Goal: Task Accomplishment & Management: Manage account settings

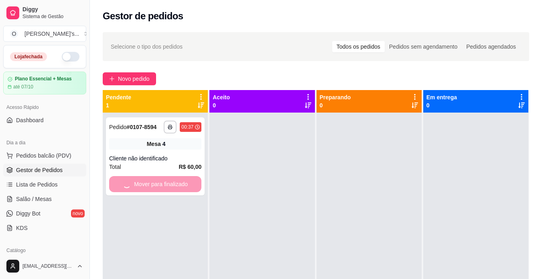
scroll to position [33, 0]
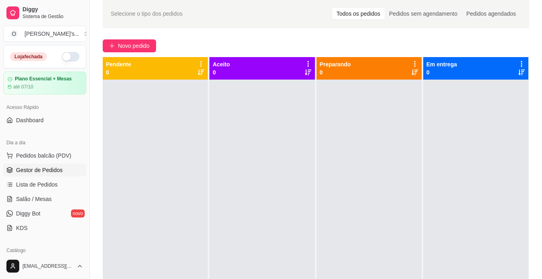
click at [62, 57] on button "button" at bounding box center [71, 57] width 18 height 10
click at [55, 180] on span "Lista de Pedidos" at bounding box center [37, 184] width 42 height 8
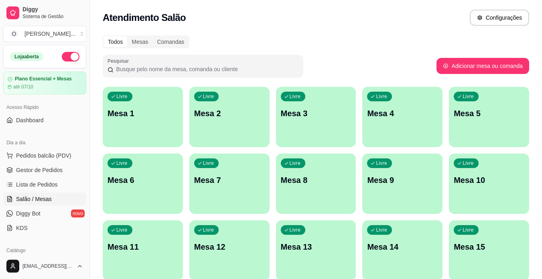
click at [50, 171] on span "Gestor de Pedidos" at bounding box center [39, 170] width 47 height 8
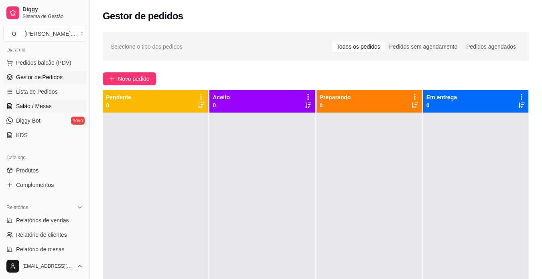
scroll to position [93, 0]
click at [53, 170] on link "Produtos" at bounding box center [44, 170] width 83 height 13
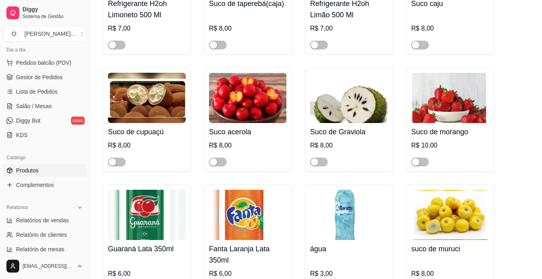
scroll to position [2587, 0]
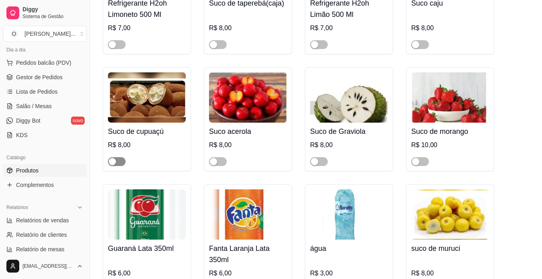
click at [112, 158] on div "button" at bounding box center [112, 161] width 7 height 7
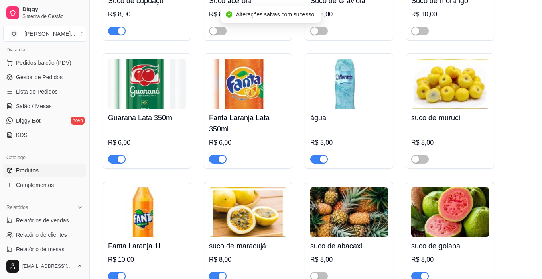
scroll to position [2718, 0]
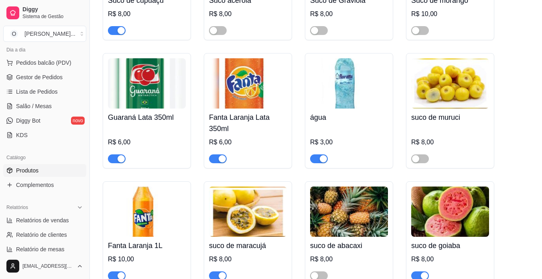
click at [217, 271] on button "button" at bounding box center [218, 275] width 18 height 9
click at [217, 272] on div "button" at bounding box center [213, 275] width 7 height 7
click at [117, 26] on button "button" at bounding box center [117, 30] width 18 height 9
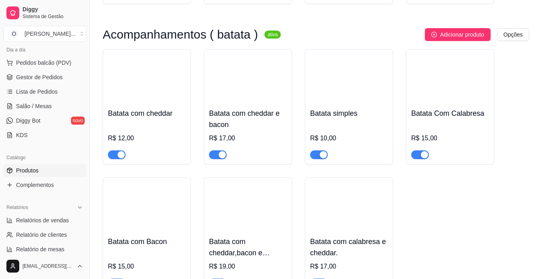
scroll to position [2011, 0]
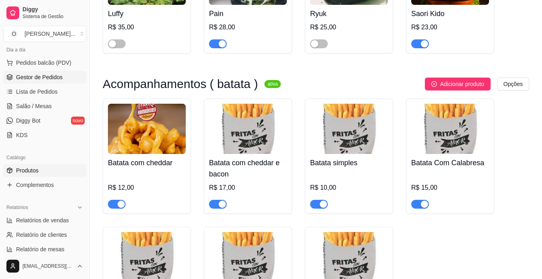
click at [50, 77] on span "Gestor de Pedidos" at bounding box center [39, 77] width 47 height 8
